Goal: Complete application form: Complete application form

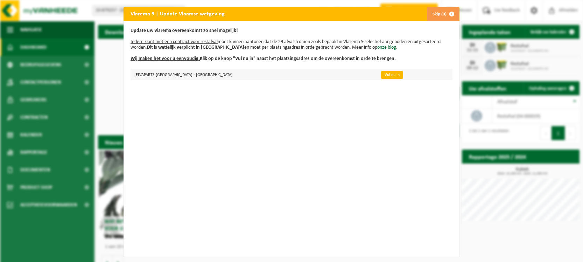
click at [381, 74] on link "Vul nu in" at bounding box center [392, 75] width 22 height 8
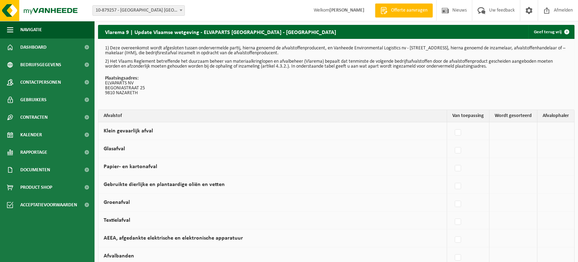
click at [516, 130] on td at bounding box center [514, 131] width 48 height 18
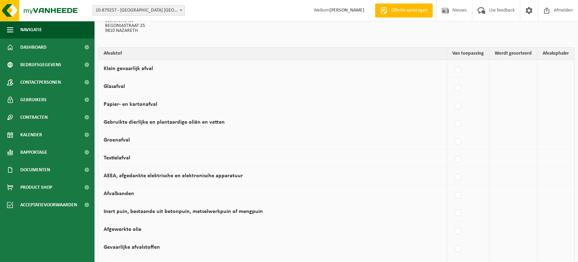
scroll to position [74, 0]
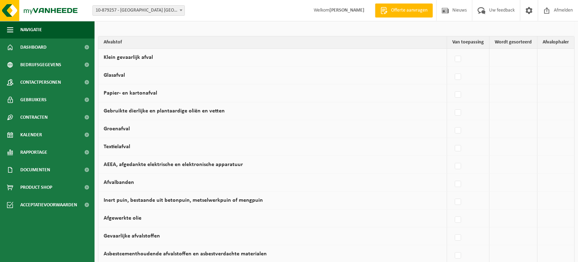
click at [456, 74] on label at bounding box center [459, 77] width 10 height 11
click at [452, 68] on input "Glasafval" at bounding box center [452, 68] width 0 height 0
checkbox input "true"
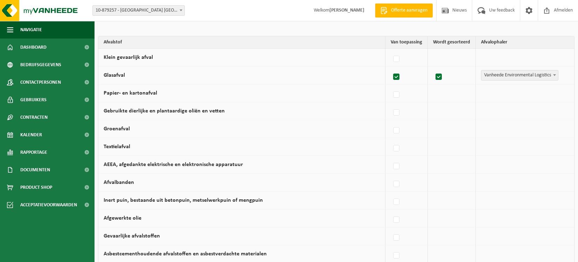
click at [517, 77] on span "Vanheede Environmental Logistics" at bounding box center [520, 75] width 77 height 10
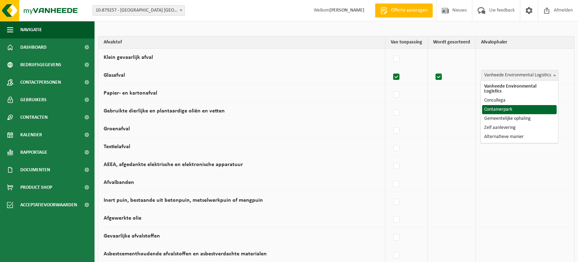
select select "Containerpark"
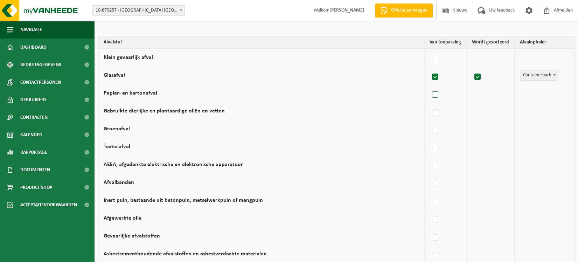
click at [438, 94] on label at bounding box center [436, 95] width 10 height 11
click at [430, 86] on input "Papier- en kartonafval" at bounding box center [429, 86] width 0 height 0
checkbox input "true"
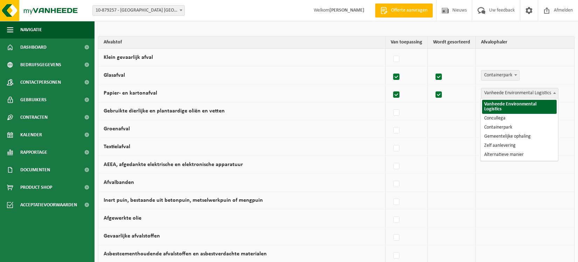
click at [518, 94] on span "Vanheede Environmental Logistics" at bounding box center [520, 93] width 77 height 10
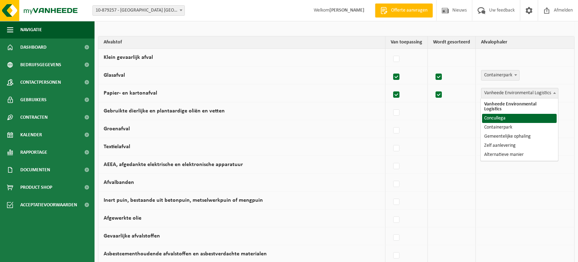
select select "Concullega"
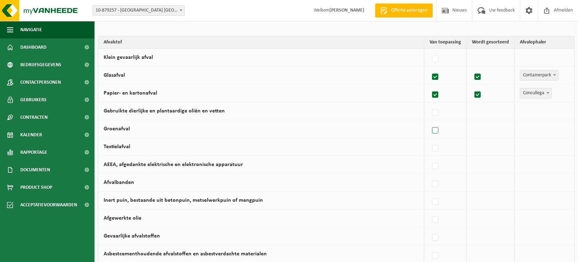
click at [433, 129] on label at bounding box center [436, 130] width 10 height 11
click at [430, 122] on input "Groenafval" at bounding box center [429, 122] width 0 height 0
checkbox input "true"
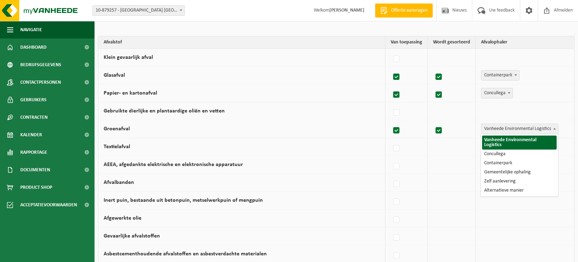
click at [506, 125] on span "Vanheede Environmental Logistics" at bounding box center [520, 129] width 77 height 10
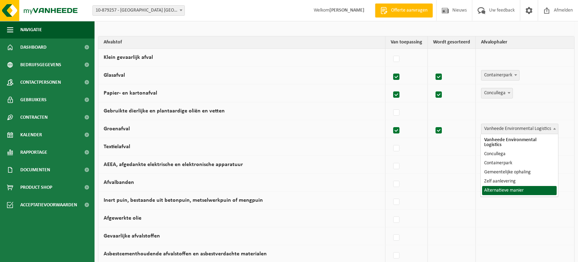
select select "Alternatieve manier"
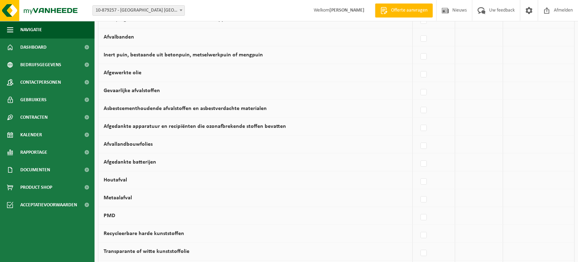
scroll to position [214, 0]
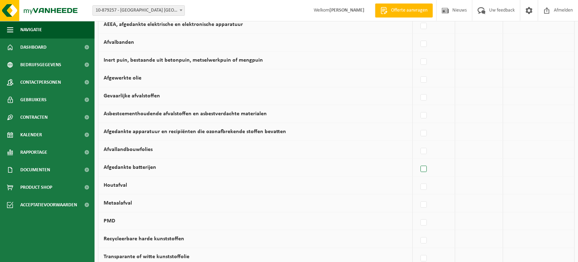
click at [427, 168] on label at bounding box center [424, 169] width 10 height 11
click at [418, 160] on input "Afgedankte batterijen" at bounding box center [418, 160] width 0 height 0
checkbox input "true"
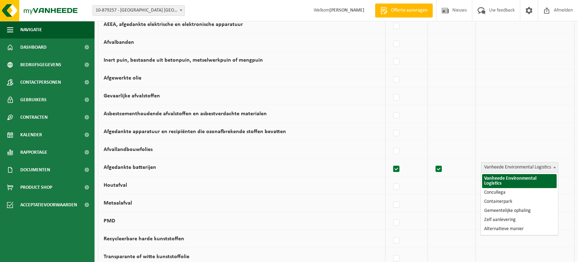
click at [507, 167] on span "Vanheede Environmental Logistics" at bounding box center [520, 167] width 77 height 10
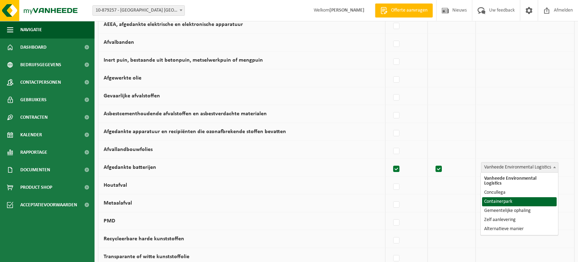
select select "Containerpark"
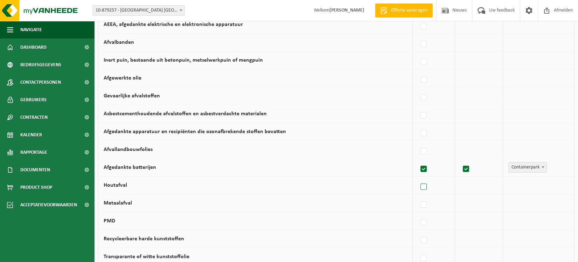
click at [424, 184] on label at bounding box center [424, 187] width 10 height 11
click at [418, 178] on input "Houtafval" at bounding box center [418, 178] width 0 height 0
checkbox input "true"
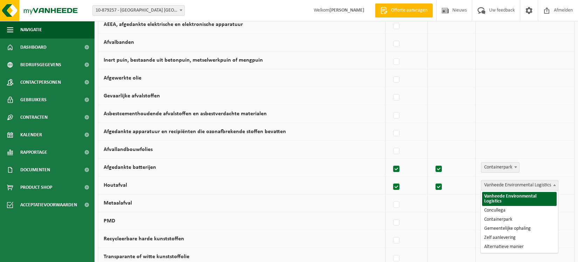
click at [498, 188] on span "Vanheede Environmental Logistics" at bounding box center [520, 185] width 77 height 10
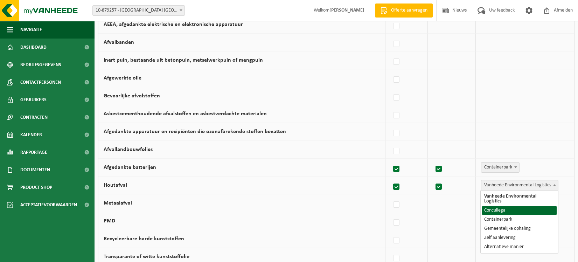
select select "Concullega"
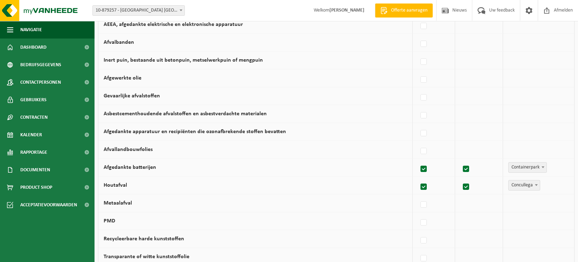
click at [428, 204] on label at bounding box center [424, 205] width 10 height 11
click at [418, 196] on input "Metaalafval" at bounding box center [418, 196] width 0 height 0
checkbox input "true"
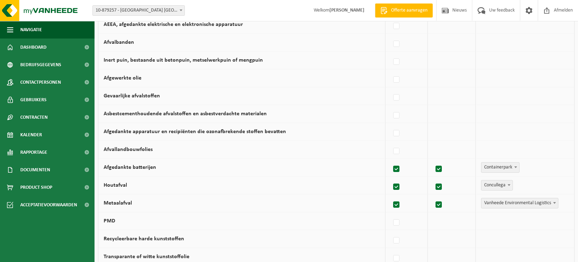
click at [534, 203] on span "Vanheede Environmental Logistics" at bounding box center [520, 203] width 77 height 10
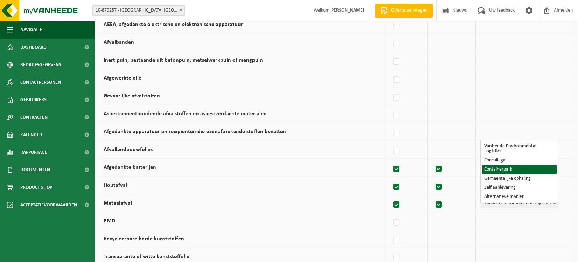
drag, startPoint x: 498, startPoint y: 155, endPoint x: 493, endPoint y: 164, distance: 10.3
select select "Containerpark"
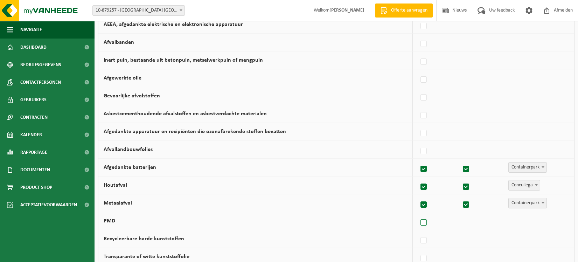
click at [424, 224] on label at bounding box center [424, 222] width 10 height 11
click at [418, 214] on input "PMD" at bounding box center [418, 214] width 0 height 0
checkbox input "true"
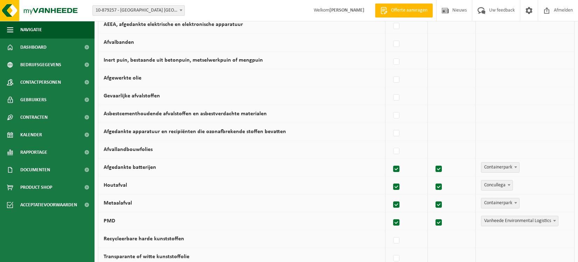
click at [503, 220] on span "Vanheede Environmental Logistics" at bounding box center [520, 221] width 77 height 10
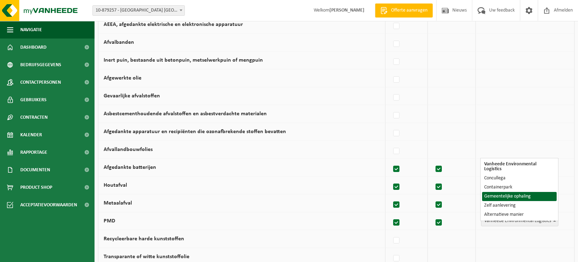
select select "Gemeentelijke ophaling"
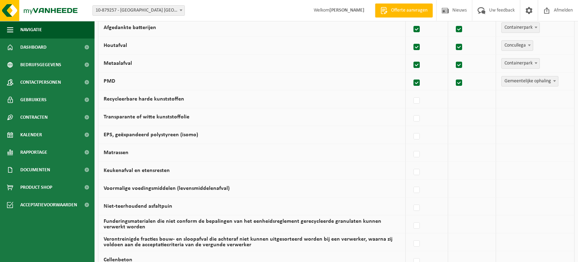
scroll to position [354, 0]
click at [417, 117] on label at bounding box center [417, 118] width 10 height 11
click at [411, 110] on input "Transparante of witte kunststoffolie" at bounding box center [411, 109] width 0 height 0
checkbox input "true"
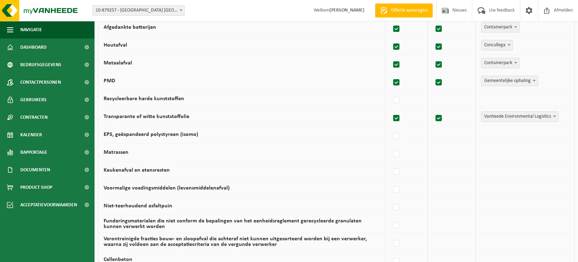
click at [497, 113] on span "Vanheede Environmental Logistics" at bounding box center [520, 117] width 77 height 10
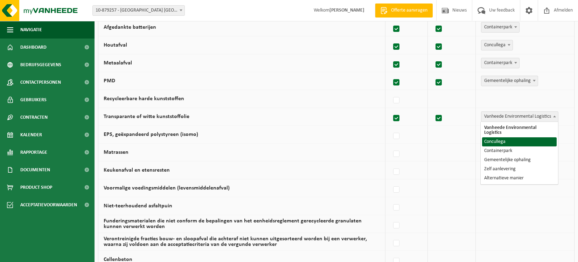
select select "Concullega"
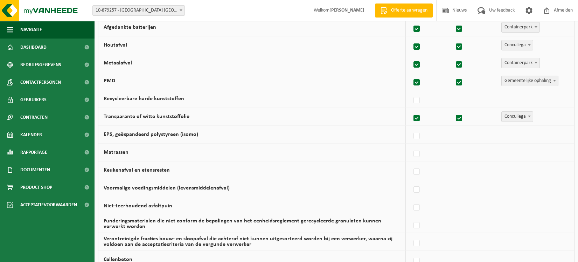
scroll to position [464, 0]
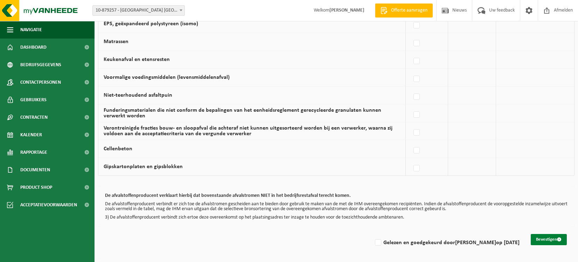
click at [548, 237] on button "Bevestigen" at bounding box center [549, 239] width 36 height 11
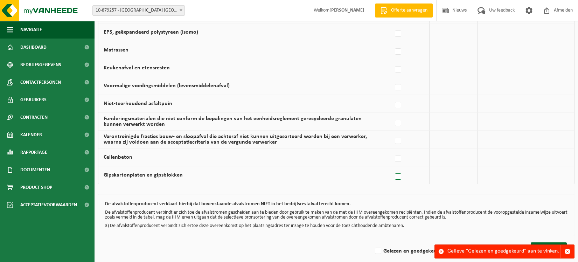
scroll to position [464, 0]
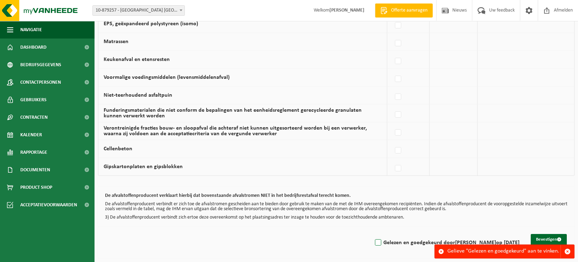
click at [381, 244] on label "Gelezen en goedgekeurd door TOM ROGIERS op 15/10/25" at bounding box center [447, 242] width 146 height 11
click at [373, 234] on input "Gelezen en goedgekeurd door TOM ROGIERS op 15/10/25" at bounding box center [372, 234] width 0 height 0
checkbox input "true"
click at [541, 239] on button "Bevestigen" at bounding box center [549, 239] width 36 height 11
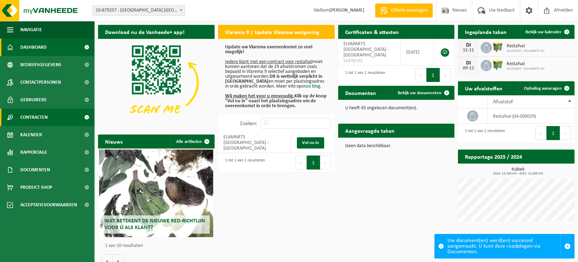
click at [33, 120] on span "Contracten" at bounding box center [33, 118] width 27 height 18
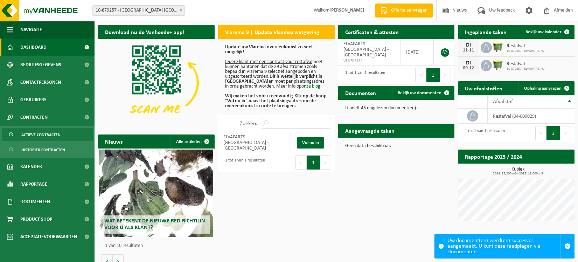
click at [42, 131] on span "Actieve contracten" at bounding box center [40, 134] width 39 height 13
